Goal: Task Accomplishment & Management: Manage account settings

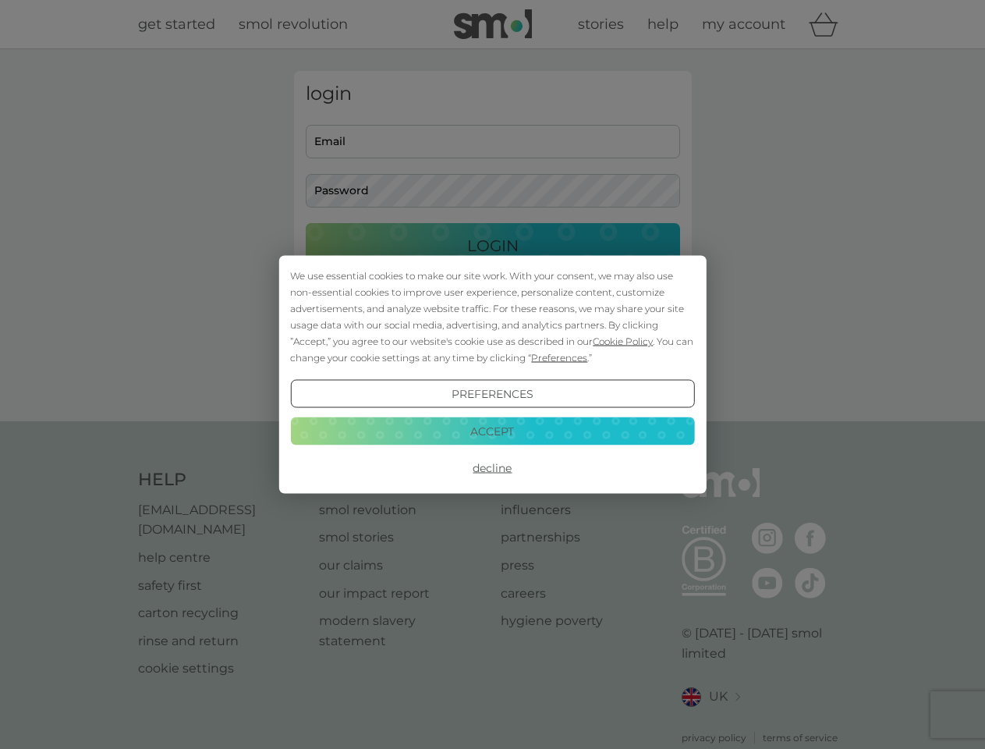
click at [623, 341] on span "Cookie Policy" at bounding box center [623, 341] width 60 height 12
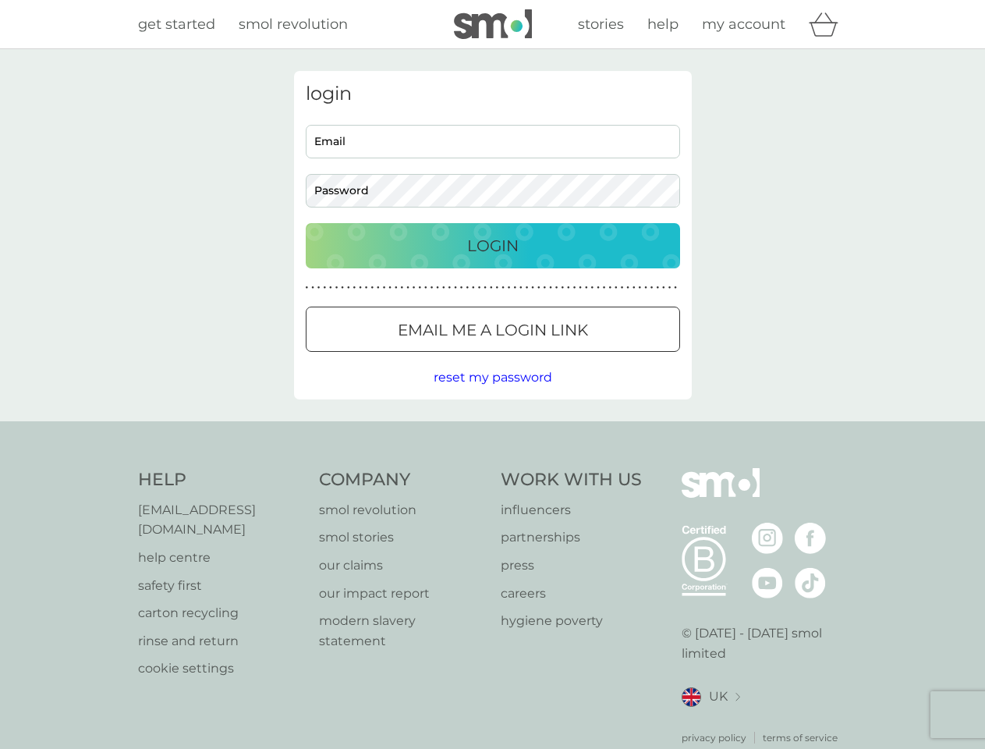
click at [558, 357] on div "login Email Password Login ● ● ● ● ● ● ● ● ● ● ● ● ● ● ● ● ● ● ● ● ● ● ● ● ● ● …" at bounding box center [493, 235] width 398 height 328
click at [492, 394] on div "login Email Password Login ● ● ● ● ● ● ● ● ● ● ● ● ● ● ● ● ● ● ● ● ● ● ● ● ● ● …" at bounding box center [493, 235] width 398 height 328
click at [492, 468] on div "Help [EMAIL_ADDRESS][DOMAIN_NAME] help centre safety first carton recycling rin…" at bounding box center [493, 606] width 710 height 277
click at [492, 431] on div "Help [EMAIL_ADDRESS][DOMAIN_NAME] help centre safety first carton recycling rin…" at bounding box center [492, 606] width 985 height 371
